Goal: Task Accomplishment & Management: Complete application form

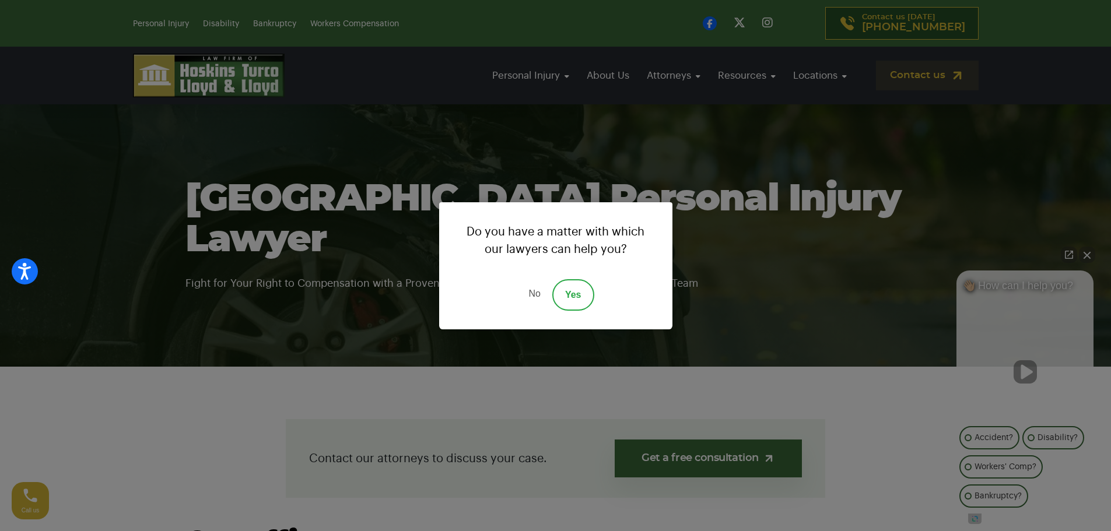
click at [531, 290] on link "No" at bounding box center [534, 294] width 35 height 31
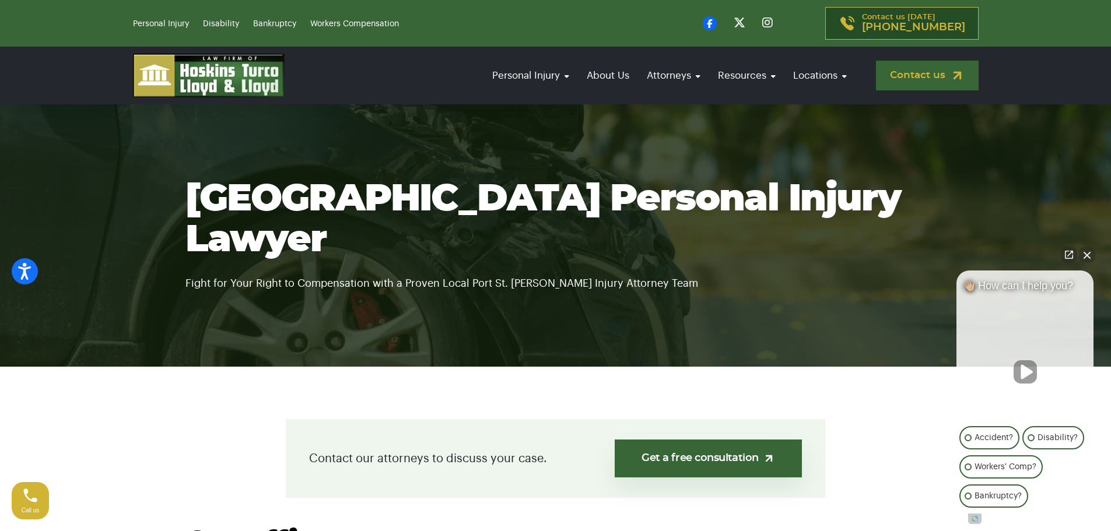
click at [942, 65] on link "Contact us" at bounding box center [927, 76] width 103 height 30
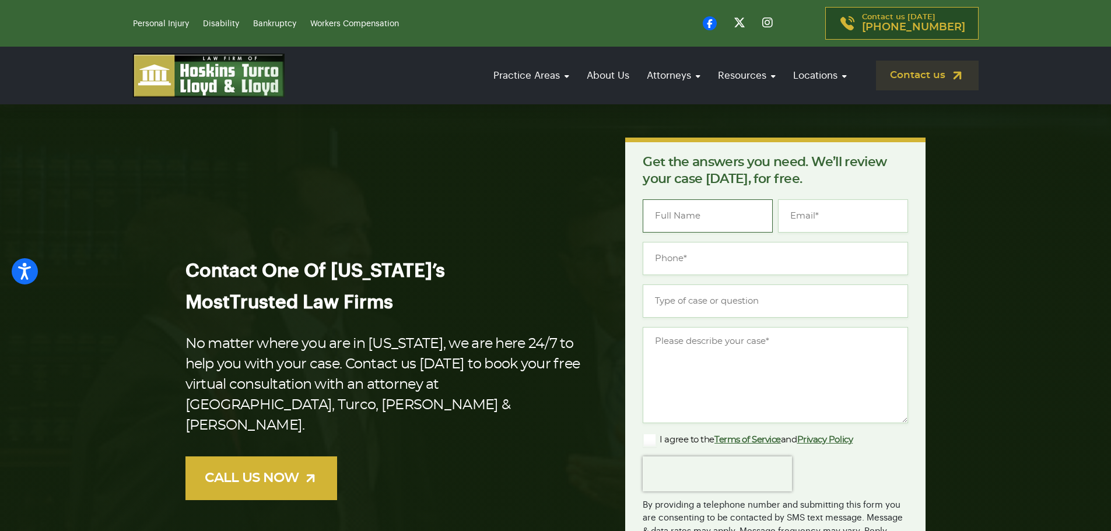
click at [712, 210] on input "Name *" at bounding box center [708, 215] width 130 height 33
type input "Jordan Visser"
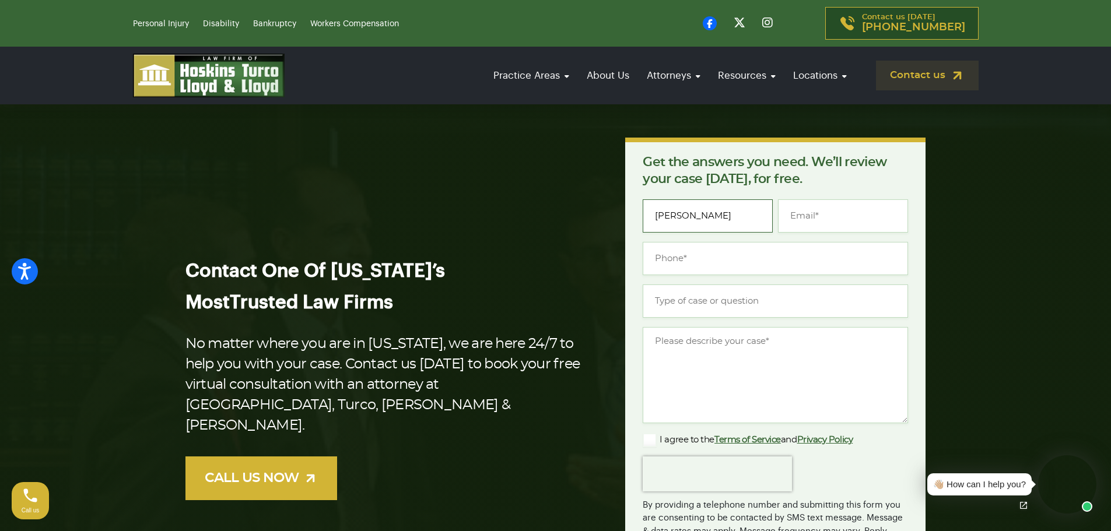
type input "jordan.visser@integribridge.com"
type input "(385) 337-2185"
click at [732, 371] on textarea "Message *" at bounding box center [775, 375] width 265 height 96
paste textarea "Hey, I wanted to follow up on my previous message as I was just in touch with o…"
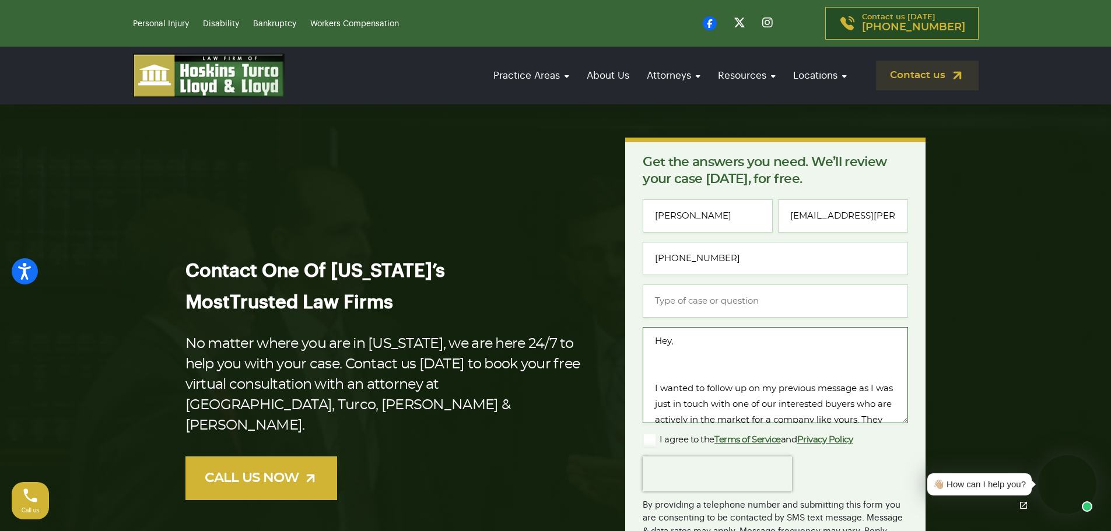
scroll to position [143, 0]
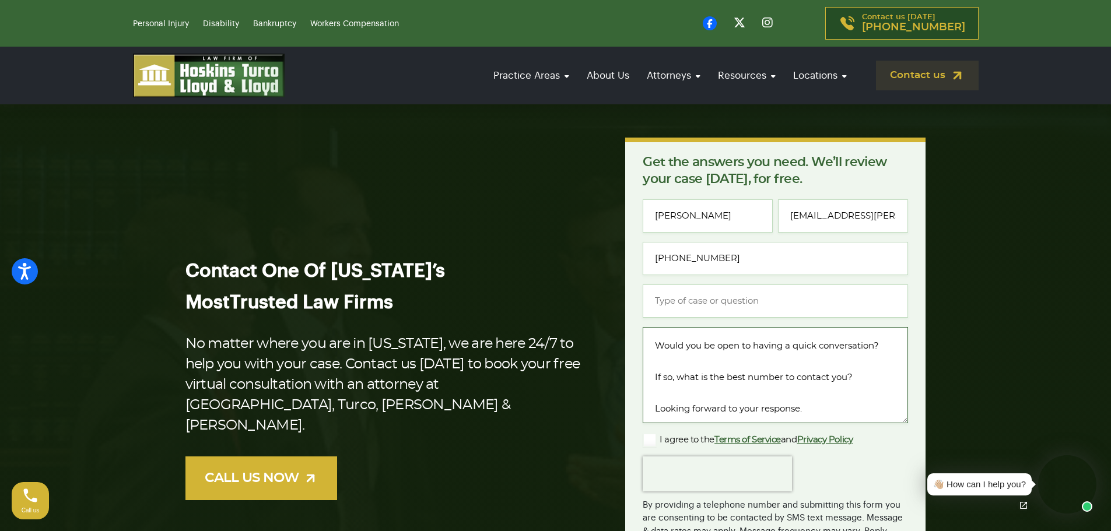
type textarea "Hey, I wanted to follow up on my previous message as I was just in touch with o…"
click at [721, 303] on input "Type of case or question *" at bounding box center [775, 301] width 265 height 33
type input "s"
type input "inquiry"
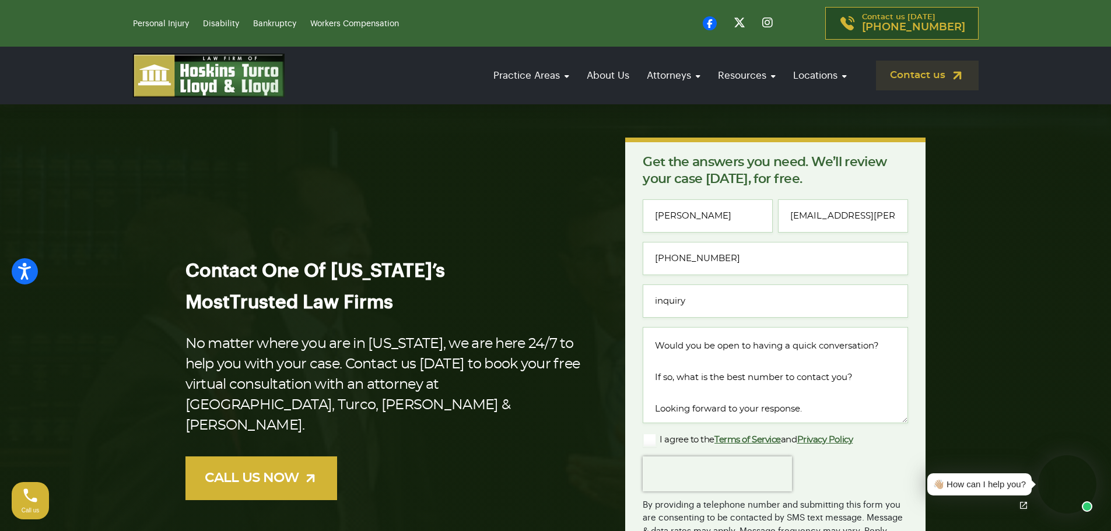
click at [657, 441] on label "I agree to the Terms of Service and Privacy Policy" at bounding box center [748, 440] width 210 height 14
click at [0, 0] on input "I agree to the Terms of Service and Privacy Policy" at bounding box center [0, 0] width 0 height 0
